Goal: Task Accomplishment & Management: Use online tool/utility

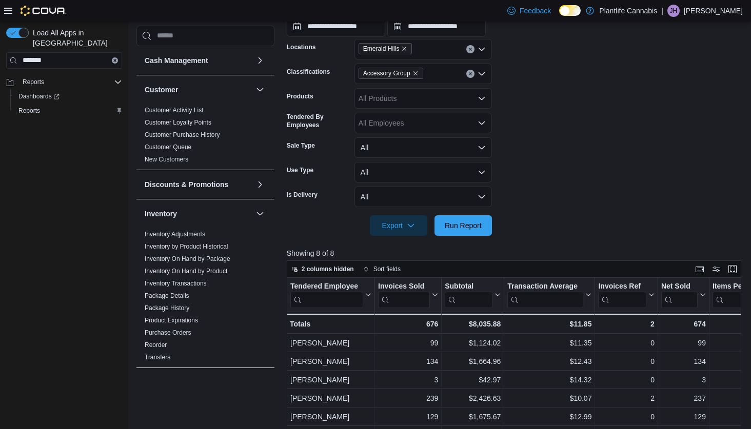
scroll to position [391, 0]
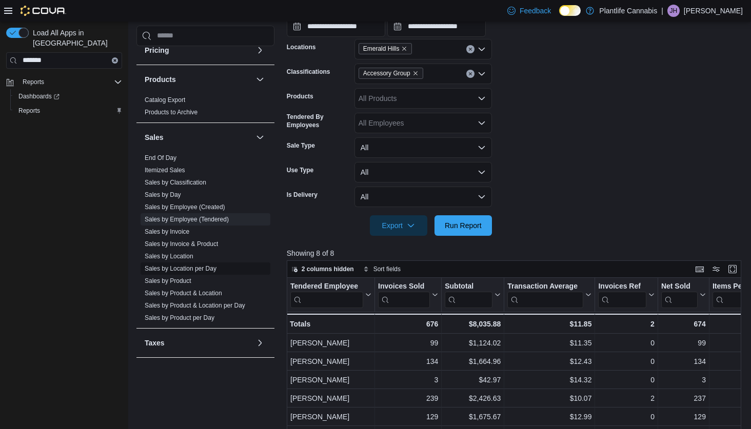
click at [174, 267] on link "Sales by Location per Day" at bounding box center [181, 268] width 72 height 7
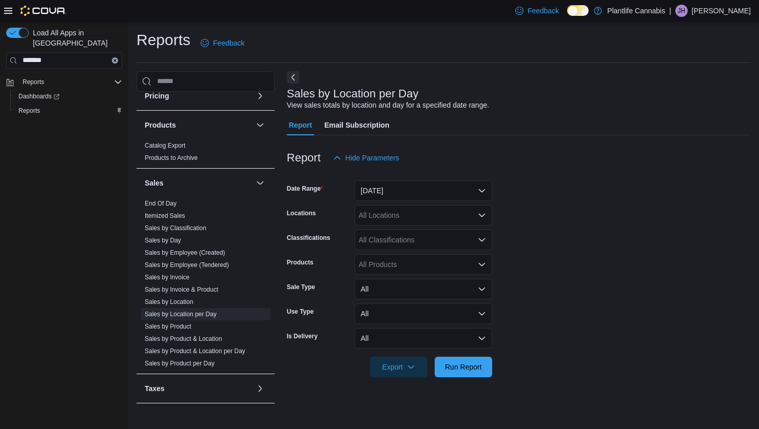
click at [404, 217] on div "All Locations" at bounding box center [423, 215] width 137 height 21
type input "***"
click at [402, 230] on span "Emerald Hills" at bounding box center [403, 233] width 42 height 10
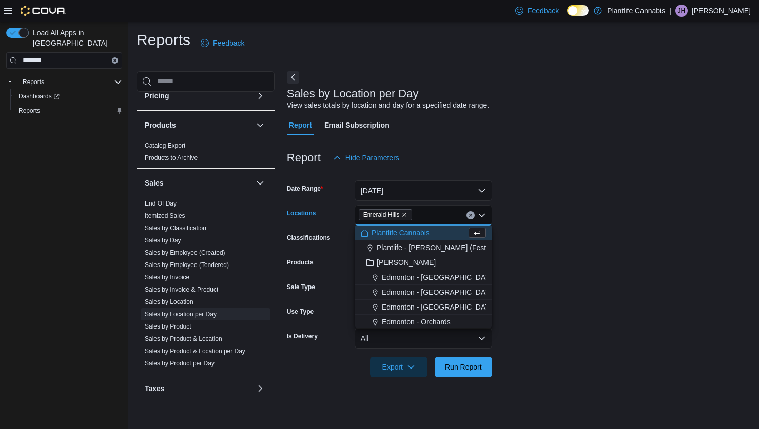
drag, startPoint x: 606, startPoint y: 268, endPoint x: 508, endPoint y: 332, distance: 116.7
click at [605, 268] on form "Date Range [DATE] Locations [GEOGRAPHIC_DATA] Combo box. Selected. [GEOGRAPHIC_…" at bounding box center [519, 272] width 464 height 209
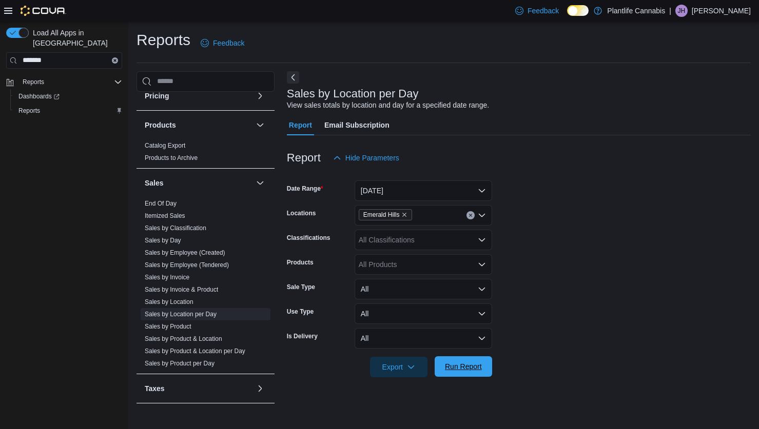
click at [474, 366] on span "Run Report" at bounding box center [463, 367] width 37 height 10
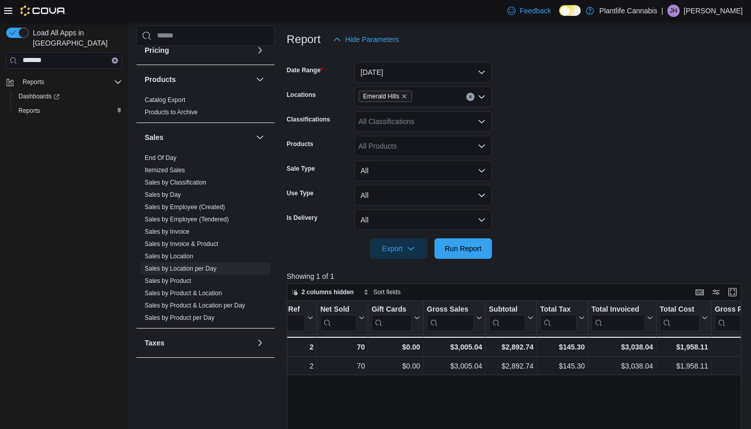
scroll to position [116, 0]
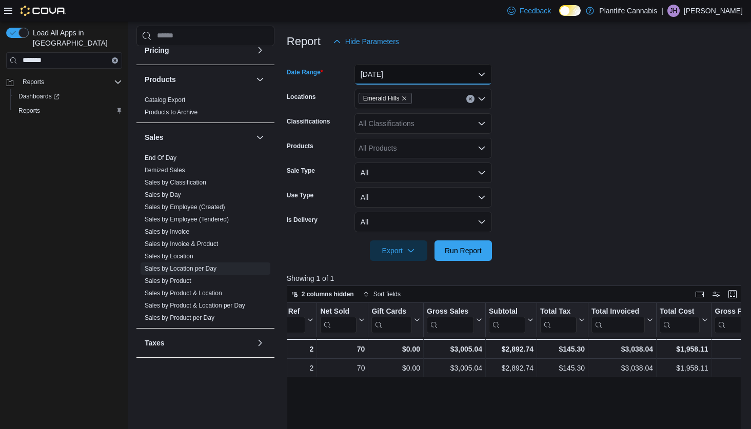
click at [400, 77] on button "[DATE]" at bounding box center [423, 74] width 137 height 21
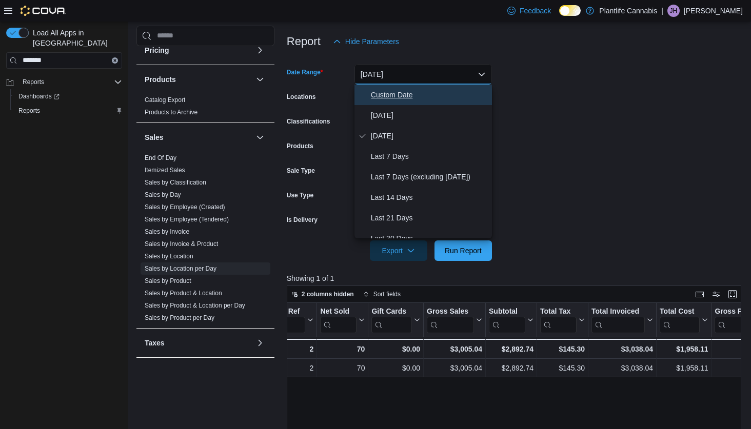
click at [396, 96] on span "Custom Date" at bounding box center [429, 95] width 117 height 12
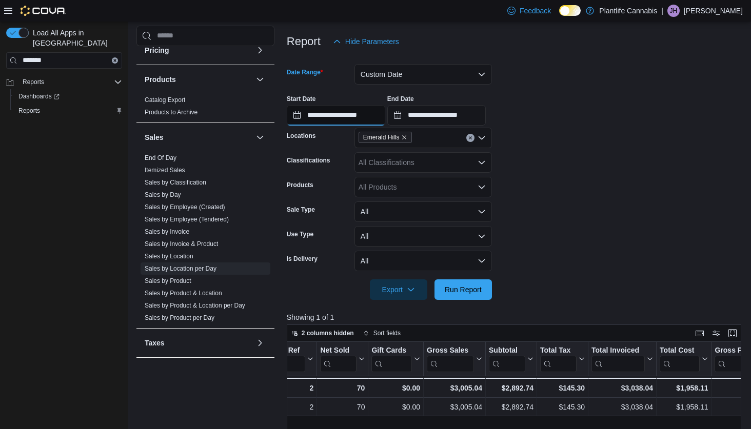
click at [329, 118] on input "**********" at bounding box center [336, 115] width 99 height 21
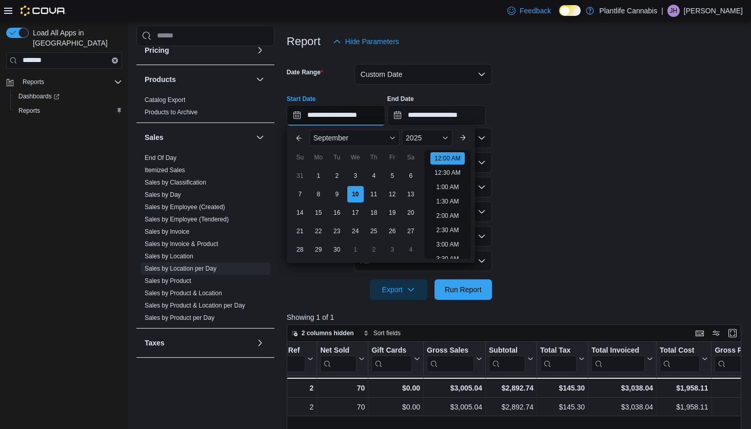
scroll to position [32, 0]
click at [318, 196] on div "8" at bounding box center [318, 194] width 18 height 18
type input "**********"
click at [428, 119] on input "**********" at bounding box center [436, 115] width 99 height 21
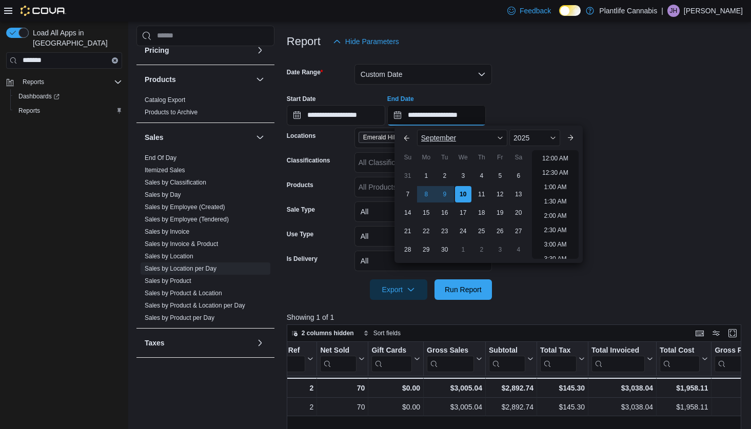
scroll to position [583, 0]
click at [424, 198] on div "8" at bounding box center [426, 194] width 18 height 18
type input "**********"
click at [591, 277] on div at bounding box center [516, 275] width 459 height 8
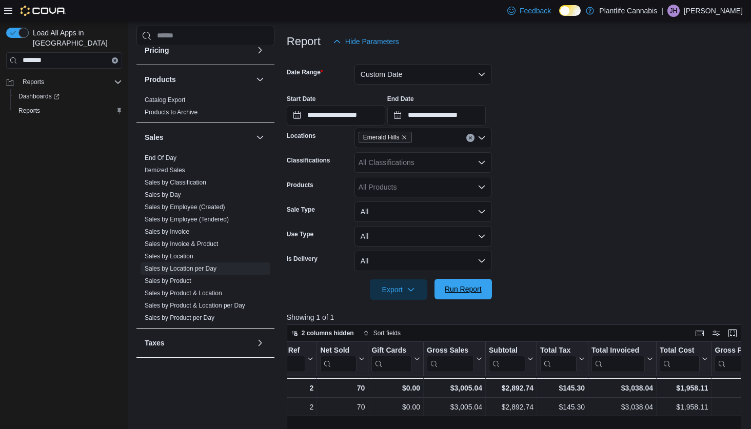
click at [472, 286] on span "Run Report" at bounding box center [463, 289] width 37 height 10
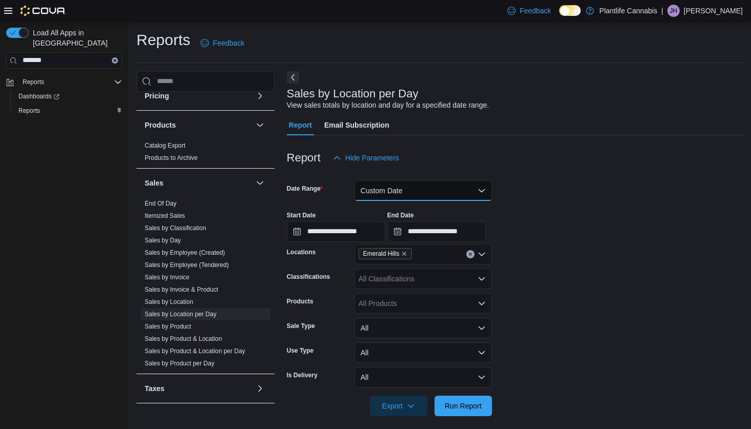
click at [398, 190] on button "Custom Date" at bounding box center [423, 191] width 137 height 21
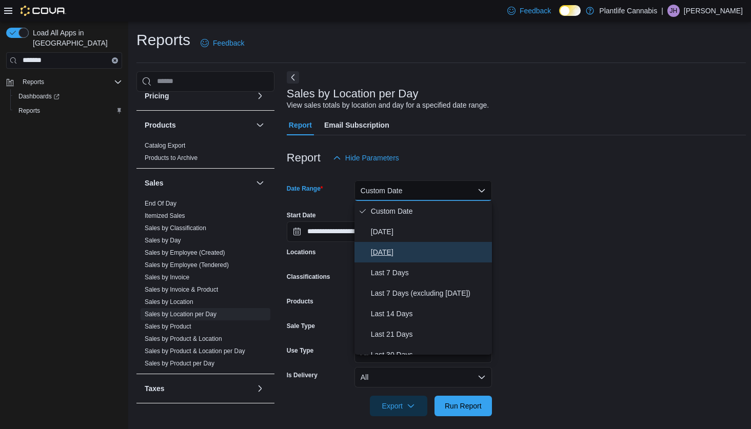
click at [385, 254] on span "[DATE]" at bounding box center [429, 252] width 117 height 12
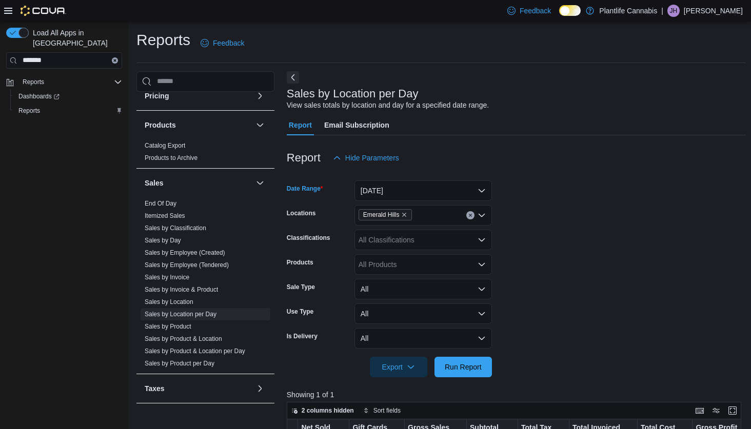
click at [415, 239] on div "All Classifications" at bounding box center [423, 240] width 137 height 21
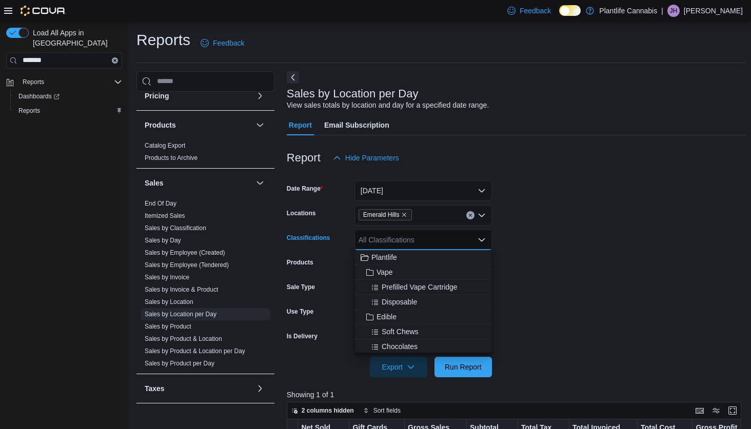
click at [597, 303] on form "Date Range [DATE] Locations [GEOGRAPHIC_DATA] Classifications All Classificatio…" at bounding box center [516, 272] width 459 height 209
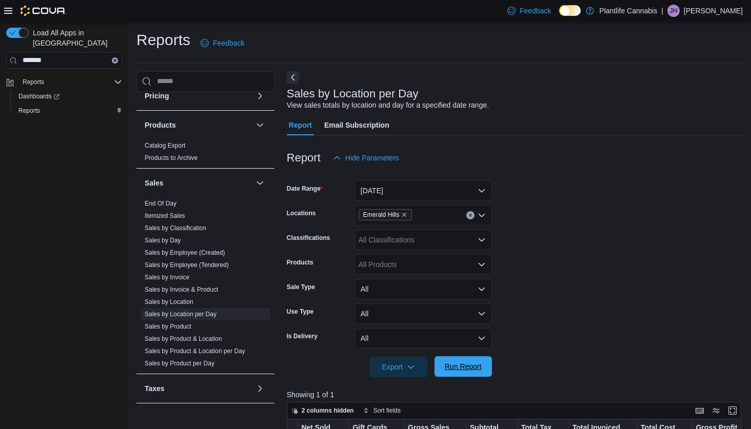
click at [463, 356] on form "Date Range [DATE] Locations Emerald Hills Classifications All Classifications P…" at bounding box center [516, 272] width 459 height 209
click at [472, 361] on span "Run Report" at bounding box center [463, 367] width 45 height 21
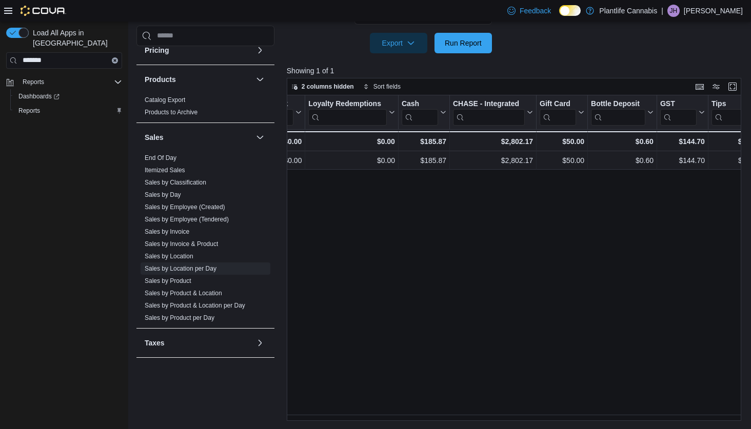
scroll to position [0, 1263]
click at [536, 277] on div "Location Click to view column header actions Date Click to view column header a…" at bounding box center [516, 258] width 459 height 326
drag, startPoint x: 305, startPoint y: 293, endPoint x: 293, endPoint y: 293, distance: 11.8
click at [304, 293] on div "Location Click to view column header actions Date Click to view column header a…" at bounding box center [516, 258] width 459 height 326
click at [176, 228] on link "Sales by Invoice" at bounding box center [167, 231] width 45 height 7
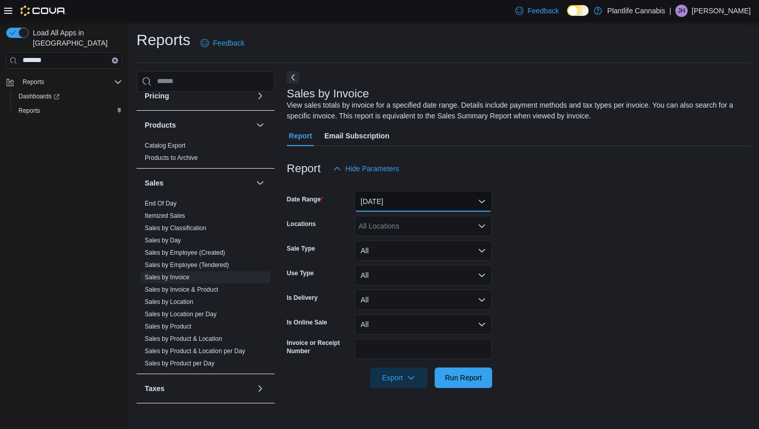
click at [390, 203] on button "[DATE]" at bounding box center [423, 201] width 137 height 21
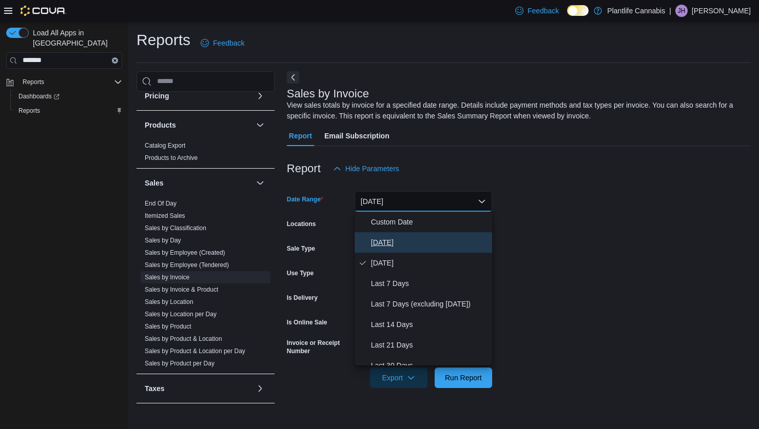
click at [378, 247] on span "[DATE]" at bounding box center [429, 243] width 117 height 12
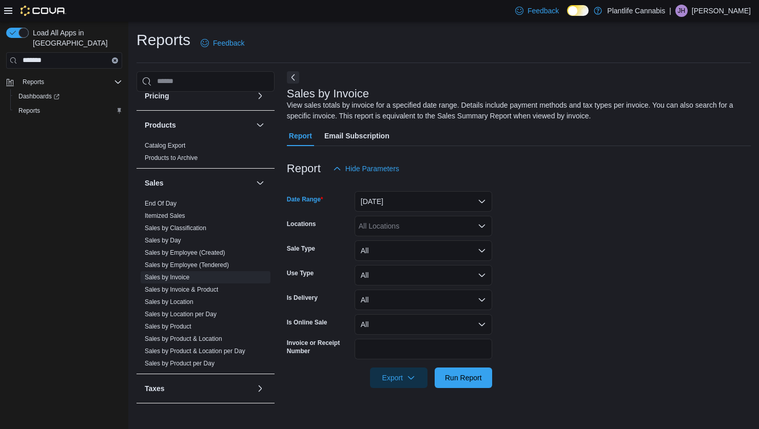
click at [379, 228] on div "All Locations" at bounding box center [423, 226] width 137 height 21
type input "***"
click at [385, 239] on span "Emerald Hills" at bounding box center [403, 244] width 42 height 10
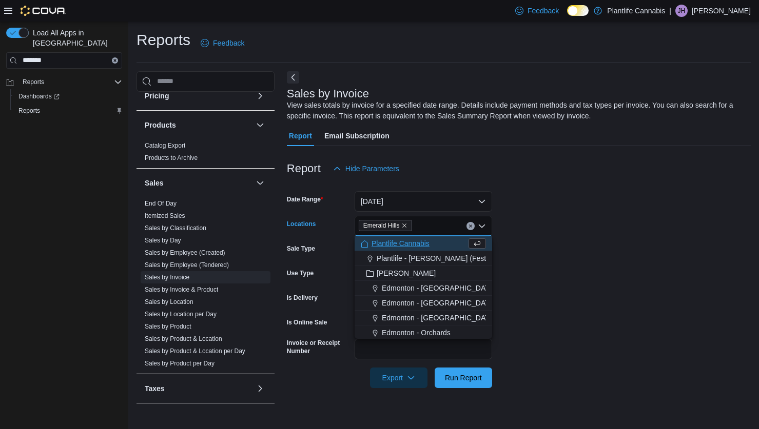
drag, startPoint x: 664, startPoint y: 342, endPoint x: 525, endPoint y: 378, distance: 143.5
click at [664, 342] on form "Date Range [DATE] Locations [GEOGRAPHIC_DATA] Combo box. Selected. [GEOGRAPHIC_…" at bounding box center [519, 283] width 464 height 209
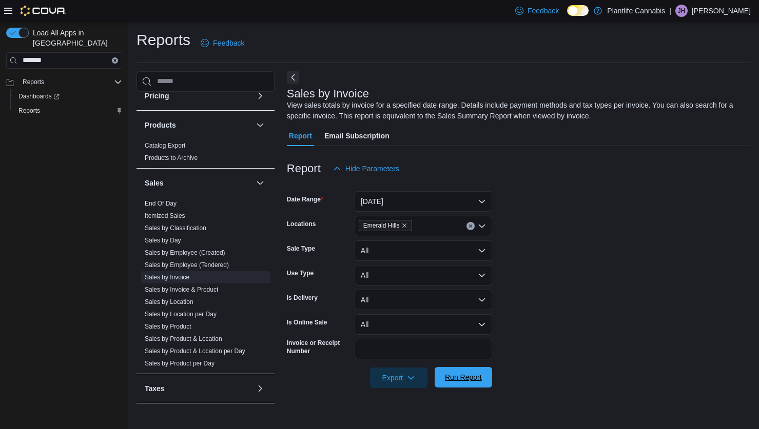
click at [450, 378] on span "Run Report" at bounding box center [463, 377] width 37 height 10
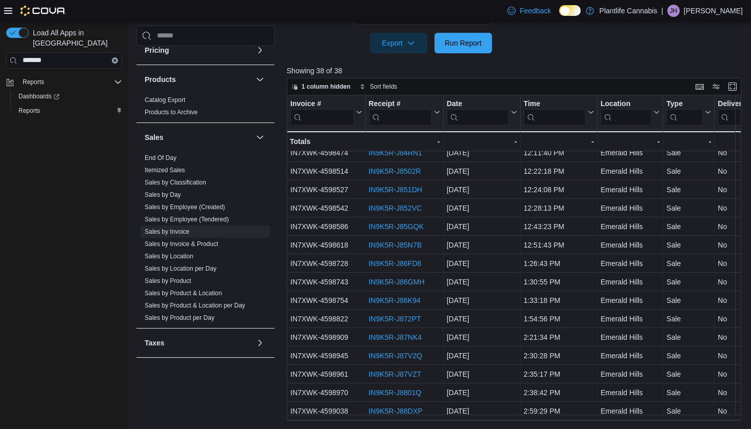
scroll to position [255, 0]
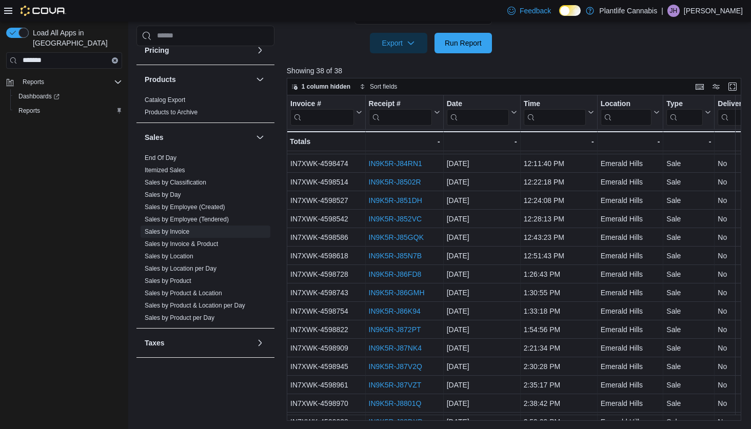
drag, startPoint x: 350, startPoint y: 421, endPoint x: 469, endPoint y: 422, distance: 118.5
click at [469, 422] on div "Reports Feedback Cash Management Cash Management Cash Out Details Customer Cust…" at bounding box center [441, 58] width 626 height 743
click at [350, 421] on div "Reports Feedback Cash Management Cash Management Cash Out Details Customer Cust…" at bounding box center [441, 58] width 626 height 743
drag, startPoint x: 350, startPoint y: 421, endPoint x: 410, endPoint y: 421, distance: 59.5
click at [410, 421] on div "Reports Feedback Cash Management Cash Management Cash Out Details Customer Cust…" at bounding box center [441, 58] width 626 height 743
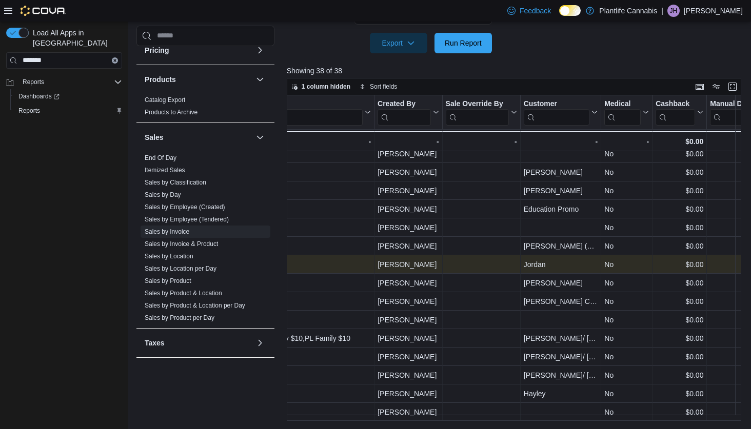
scroll to position [437, 1263]
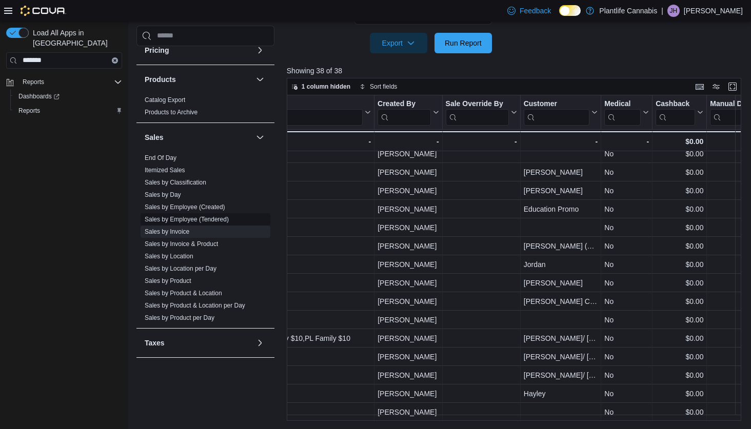
click at [184, 216] on link "Sales by Employee (Tendered)" at bounding box center [187, 219] width 84 height 7
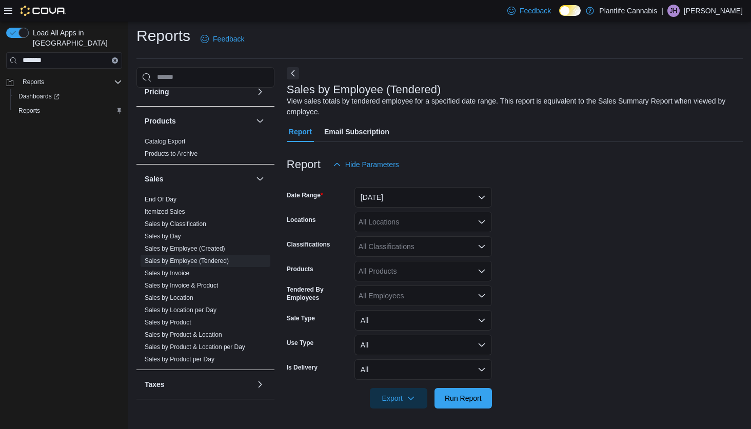
scroll to position [4, 0]
click at [405, 194] on button "[DATE]" at bounding box center [423, 197] width 137 height 21
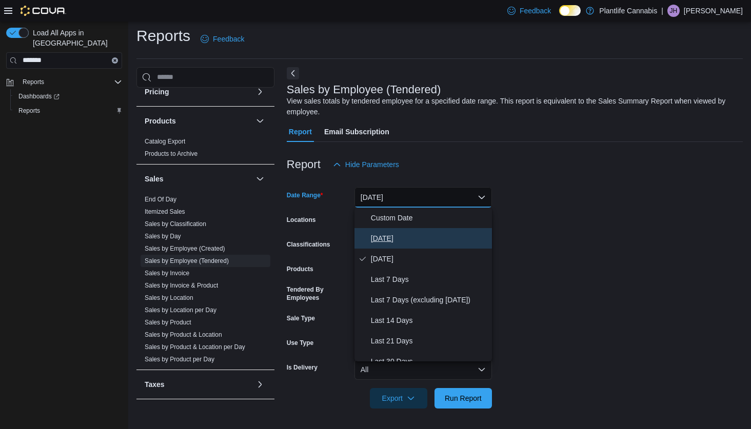
click at [390, 239] on span "[DATE]" at bounding box center [429, 238] width 117 height 12
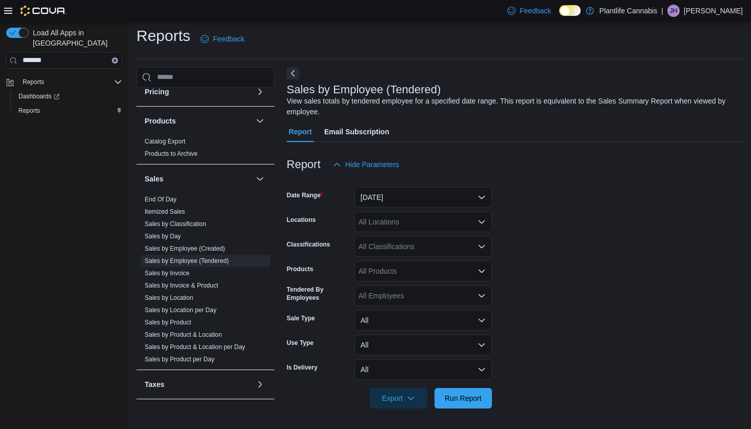
click at [388, 220] on div "All Locations" at bounding box center [423, 222] width 137 height 21
type input "***"
click at [392, 239] on span "Emerald Hills" at bounding box center [403, 239] width 42 height 10
click at [569, 257] on form "Date Range [DATE] Locations Emerald Hills Classifications All Classifications P…" at bounding box center [515, 292] width 456 height 234
click at [448, 398] on span "Run Report" at bounding box center [463, 398] width 37 height 10
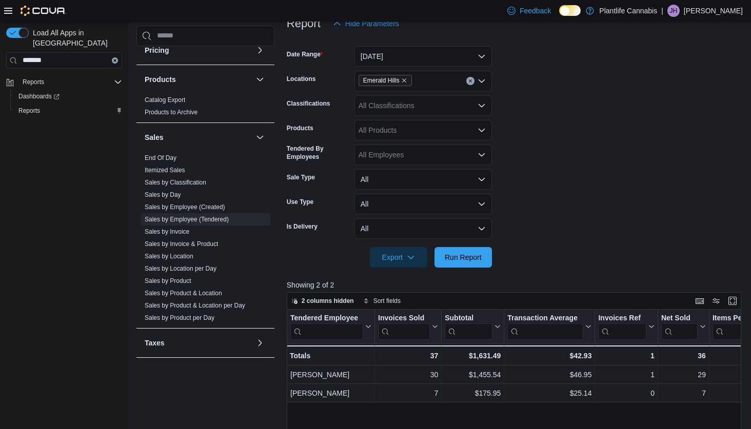
scroll to position [69, 0]
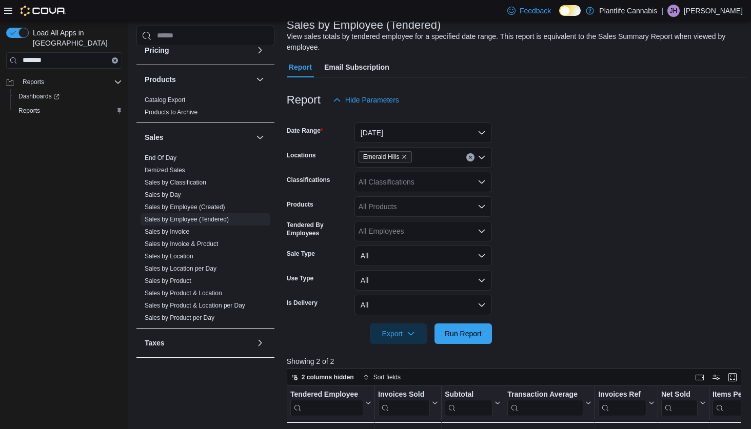
click at [398, 182] on div "All Classifications" at bounding box center [423, 182] width 137 height 21
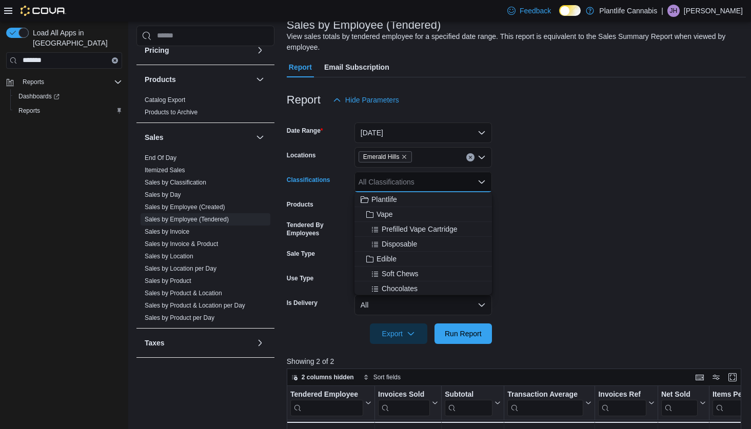
click at [398, 182] on div "All Classifications" at bounding box center [423, 182] width 137 height 21
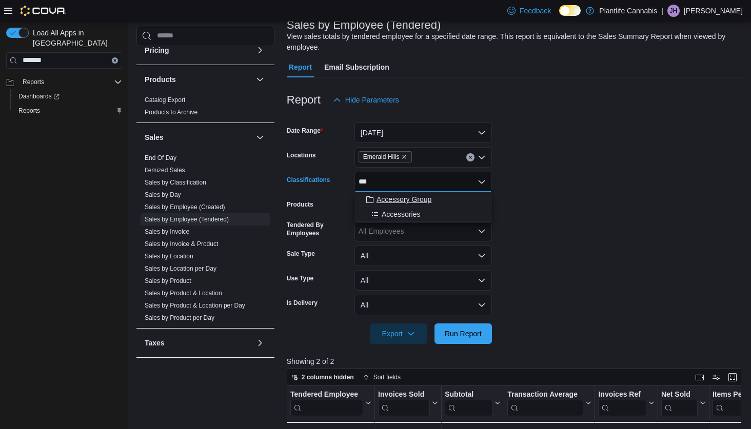
type input "***"
click at [402, 196] on span "Accessory Group" at bounding box center [404, 199] width 55 height 10
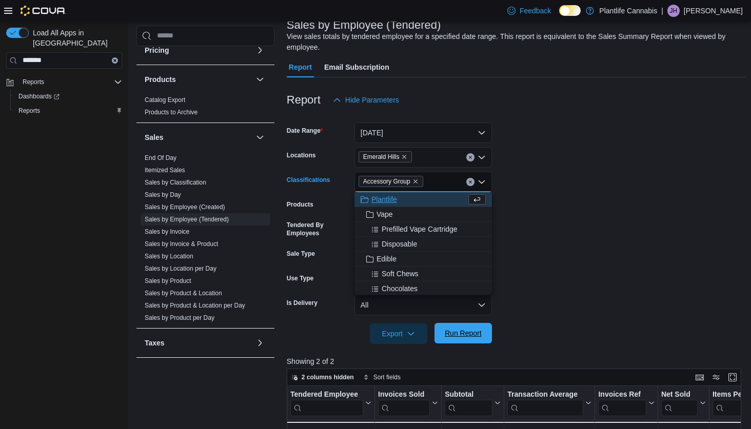
click at [463, 333] on span "Run Report" at bounding box center [463, 333] width 37 height 10
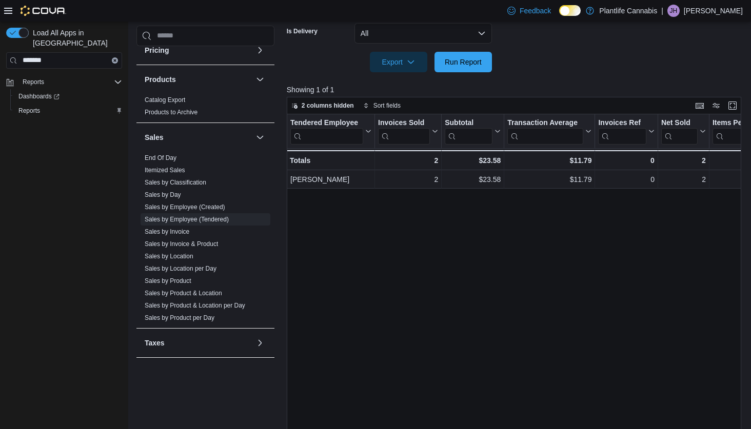
scroll to position [66, 0]
